Goal: Task Accomplishment & Management: Complete application form

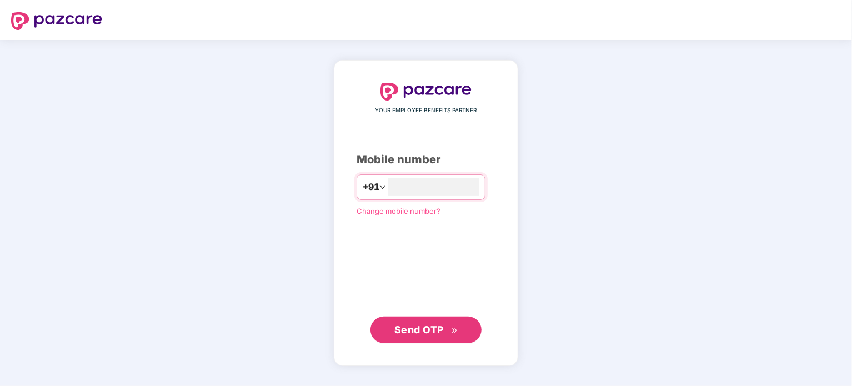
type input "**********"
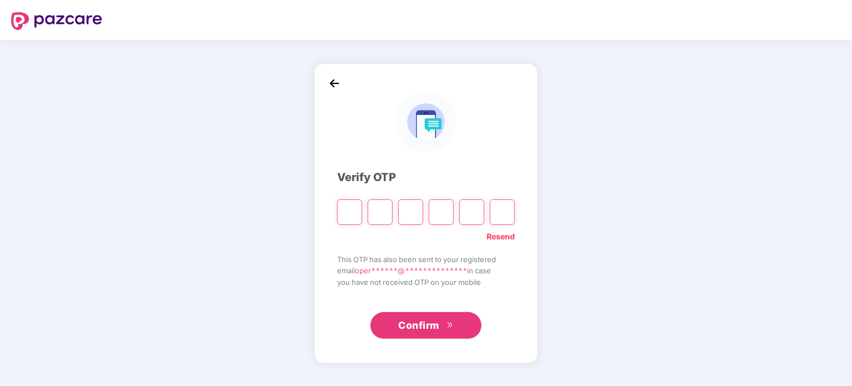
type input "*"
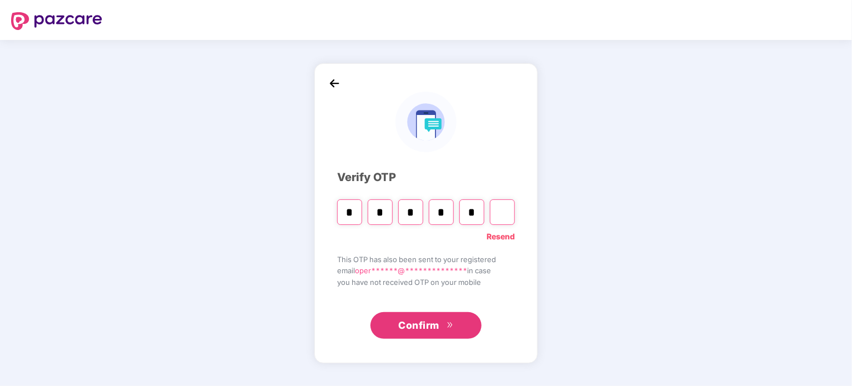
type input "*"
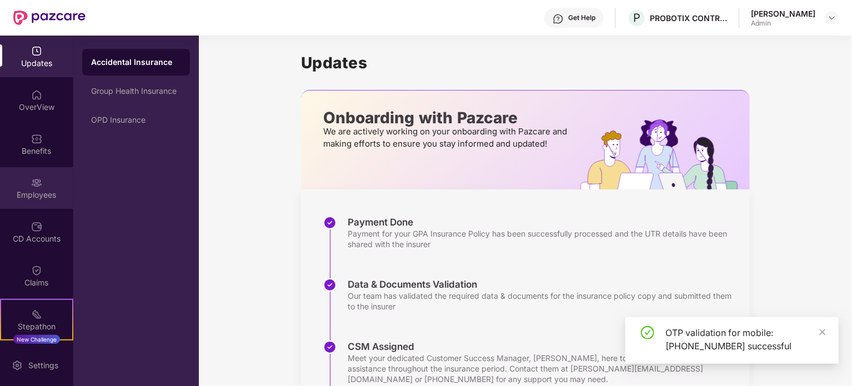
click at [36, 197] on div "Employees" at bounding box center [36, 194] width 73 height 11
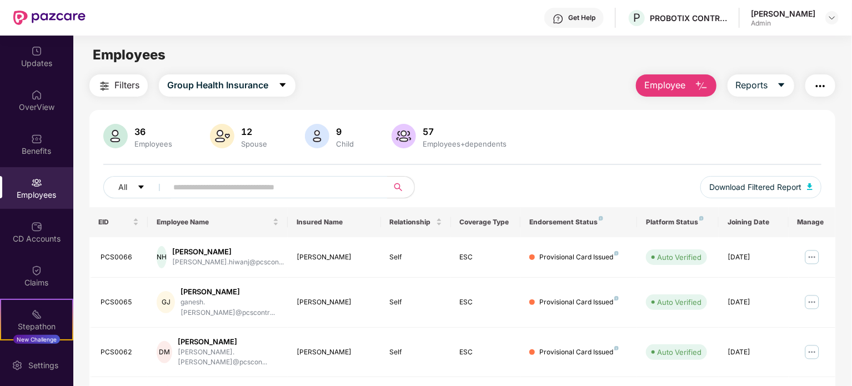
click at [675, 83] on span "Employee" at bounding box center [665, 85] width 42 height 14
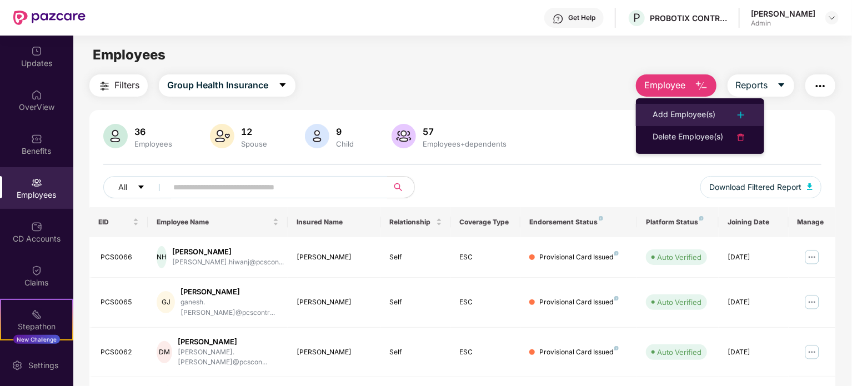
click at [696, 118] on div "Add Employee(s)" at bounding box center [683, 114] width 63 height 13
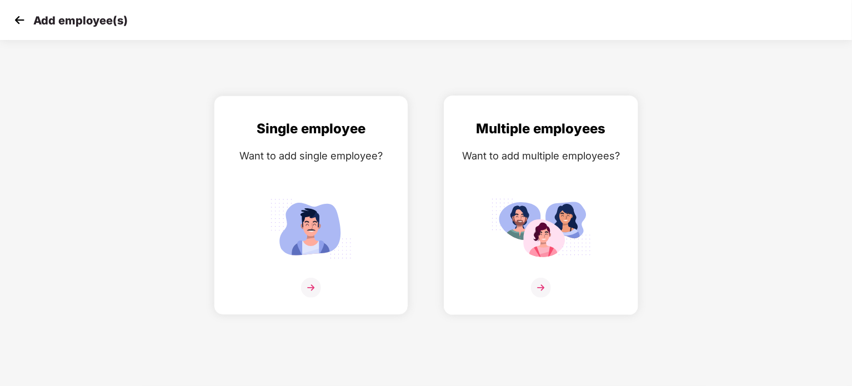
click at [542, 290] on img at bounding box center [541, 288] width 20 height 20
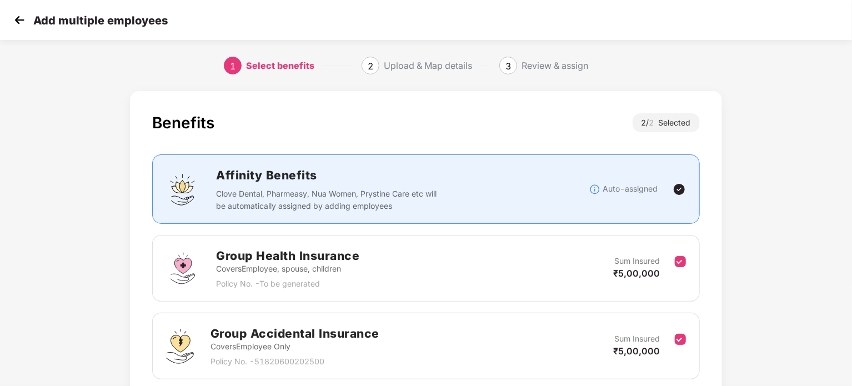
scroll to position [89, 0]
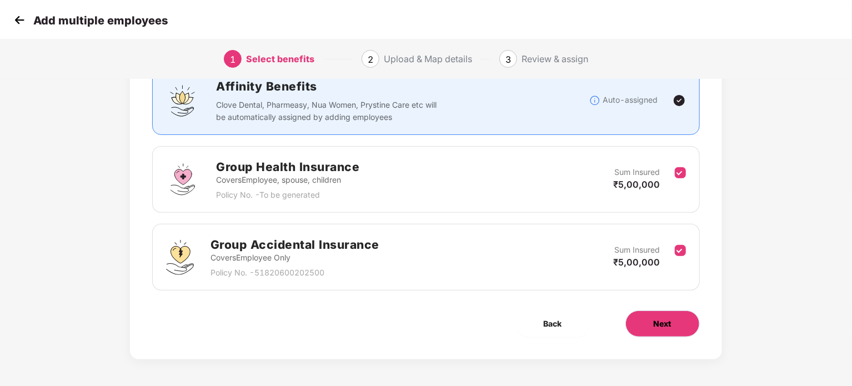
click at [651, 319] on button "Next" at bounding box center [662, 323] width 74 height 27
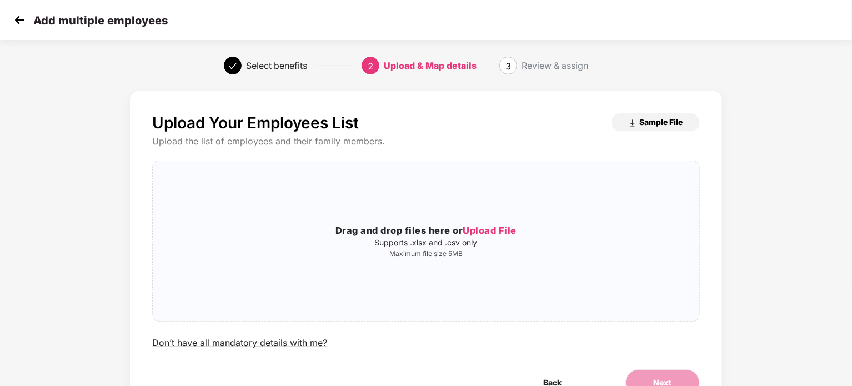
click at [648, 122] on span "Sample File" at bounding box center [660, 122] width 43 height 11
